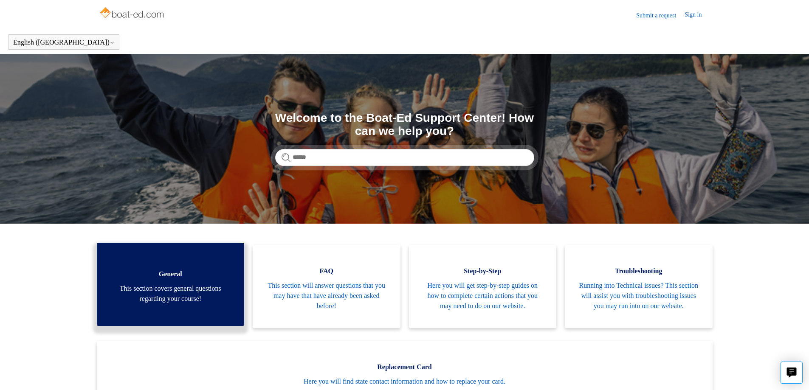
click at [172, 276] on span "General" at bounding box center [171, 274] width 122 height 10
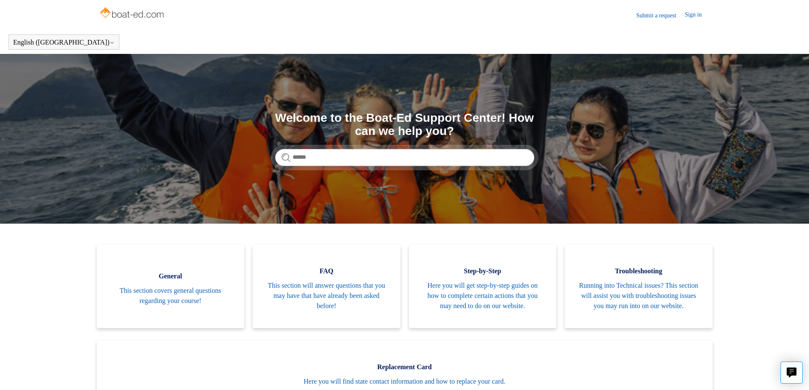
click at [107, 14] on img at bounding box center [133, 13] width 68 height 17
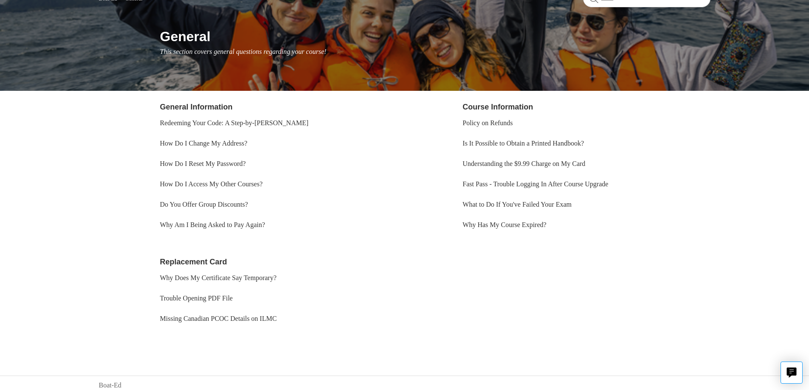
scroll to position [90, 0]
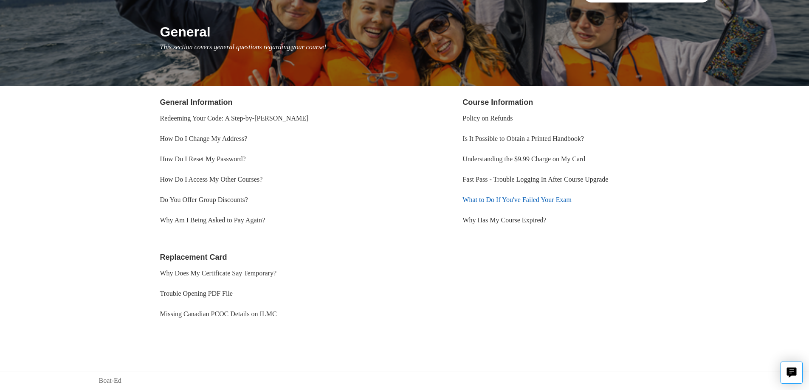
click at [469, 198] on link "What to Do If You've Failed Your Exam" at bounding box center [516, 199] width 109 height 7
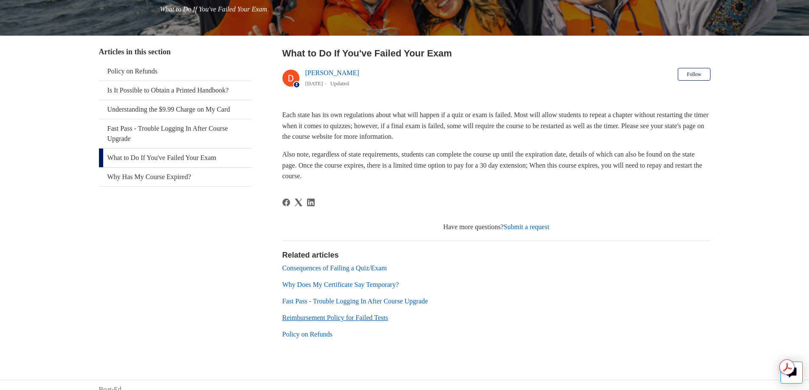
scroll to position [136, 0]
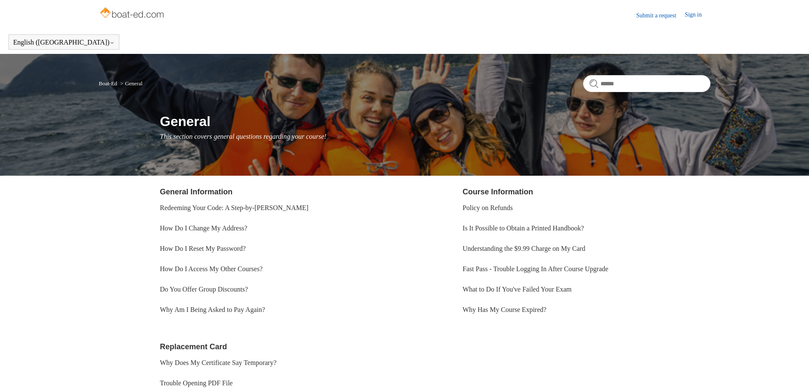
scroll to position [90, 0]
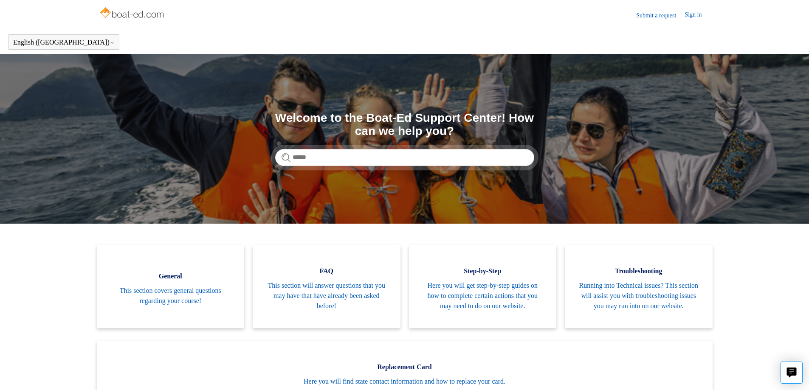
click at [141, 14] on img at bounding box center [133, 13] width 68 height 17
click at [29, 41] on button "English ([GEOGRAPHIC_DATA])" at bounding box center [63, 43] width 101 height 8
